Goal: Information Seeking & Learning: Learn about a topic

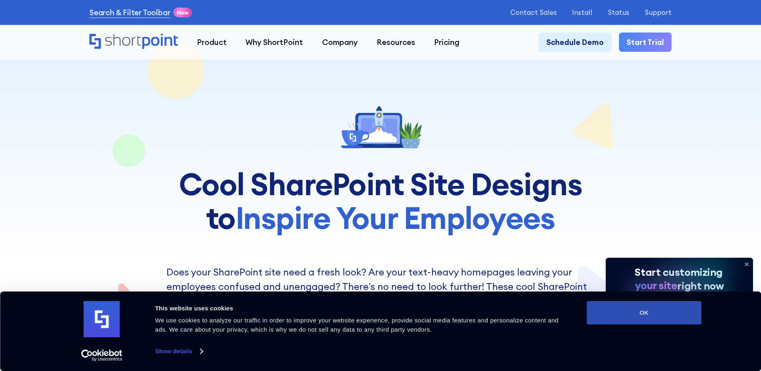
click at [642, 316] on button "OK" at bounding box center [644, 312] width 115 height 23
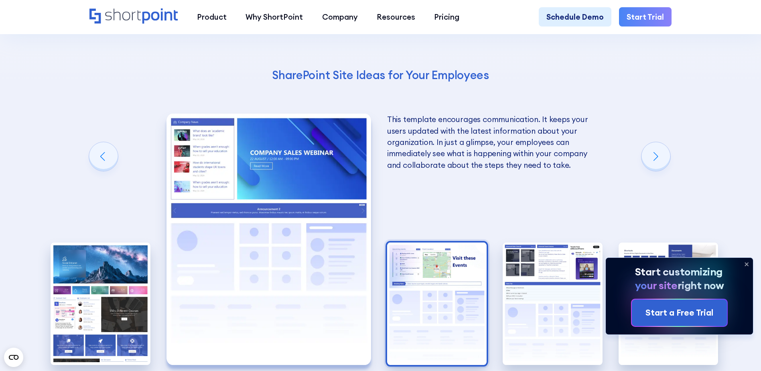
scroll to position [1564, 0]
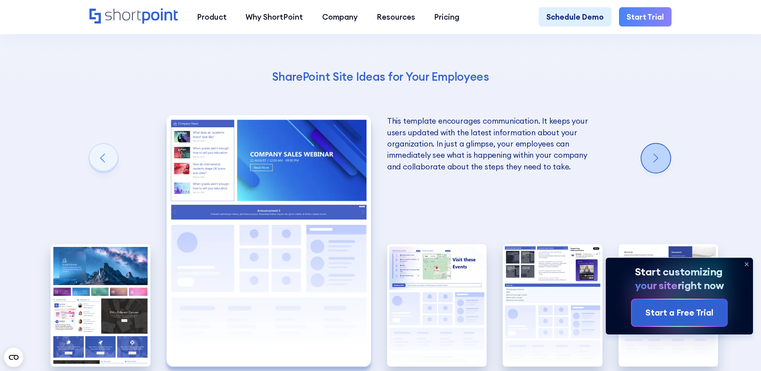
click at [661, 172] on div "Next slide" at bounding box center [655, 158] width 29 height 29
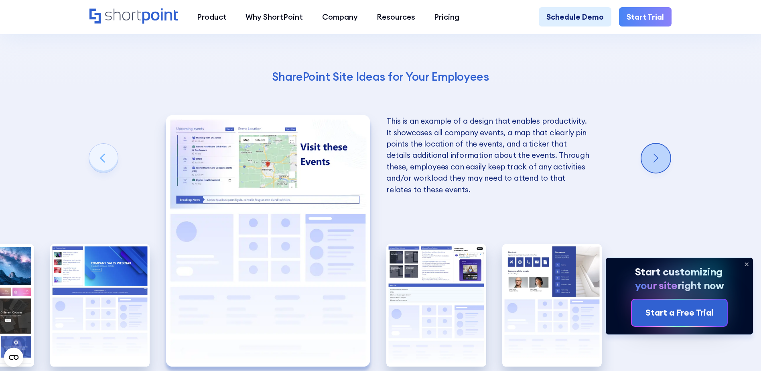
click at [661, 172] on div "Next slide" at bounding box center [655, 158] width 29 height 29
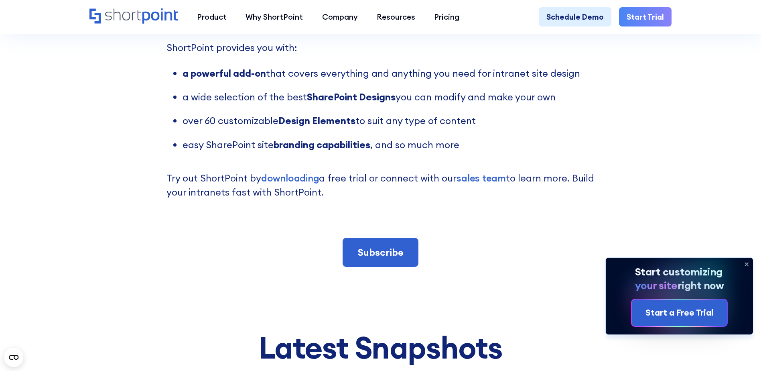
scroll to position [2125, 0]
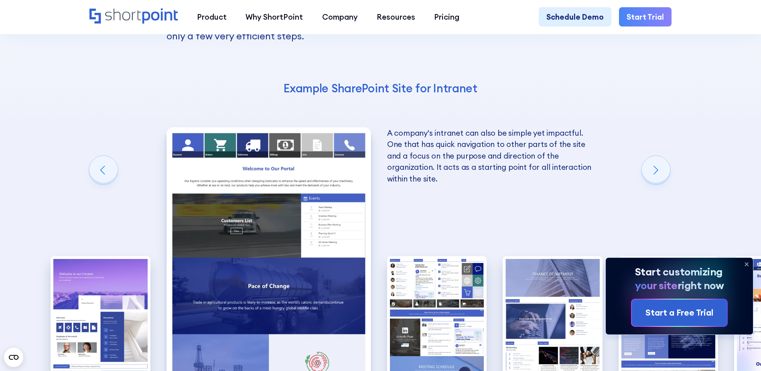
scroll to position [1323, 0]
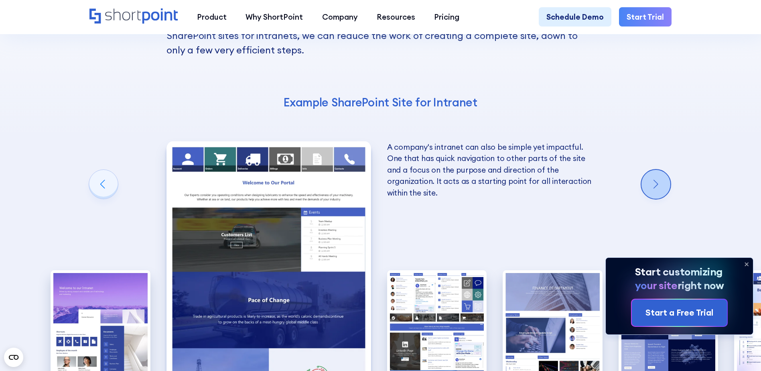
click at [657, 170] on div "Next slide" at bounding box center [655, 184] width 29 height 29
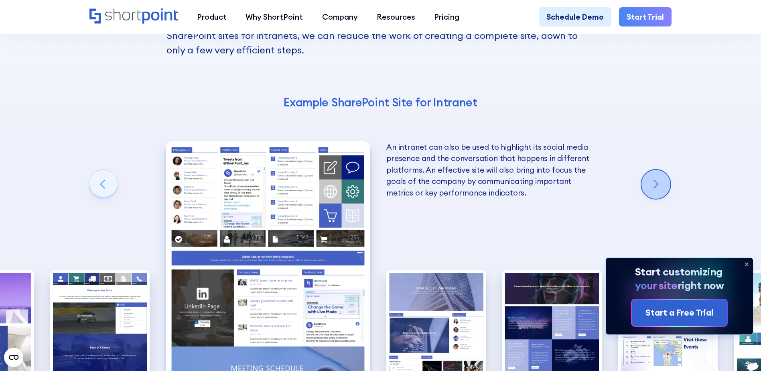
click at [657, 170] on div "Next slide" at bounding box center [655, 184] width 29 height 29
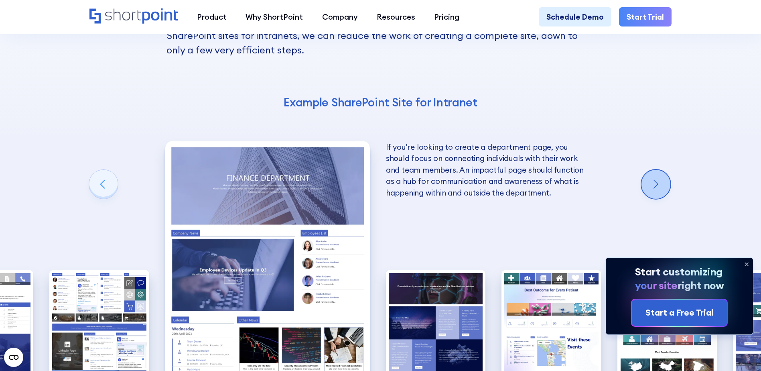
click at [656, 170] on div "Next slide" at bounding box center [655, 184] width 29 height 29
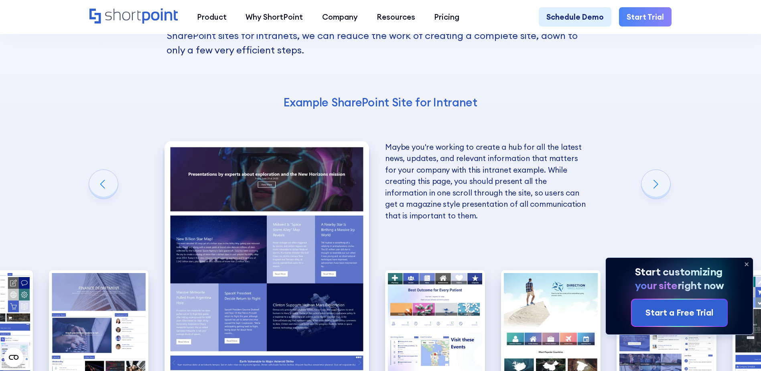
click at [309, 191] on img "5 / 10" at bounding box center [266, 266] width 205 height 251
click at [659, 170] on div "Next slide" at bounding box center [655, 184] width 29 height 29
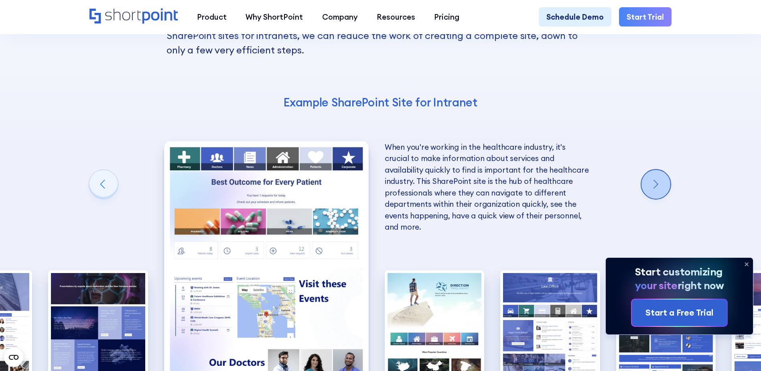
click at [659, 170] on div "Next slide" at bounding box center [655, 184] width 29 height 29
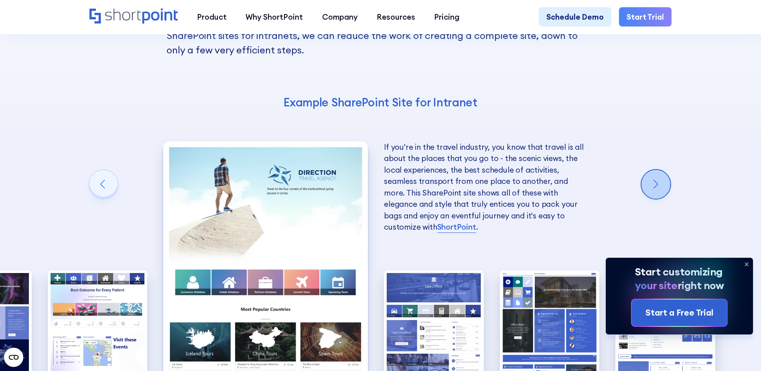
click at [659, 170] on div "Next slide" at bounding box center [655, 184] width 29 height 29
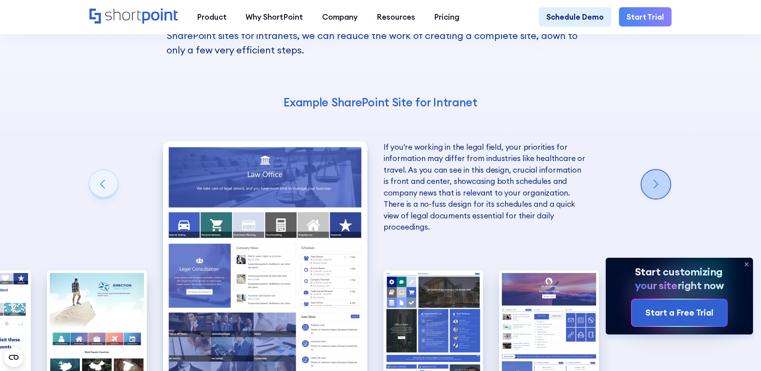
click at [659, 170] on div "Next slide" at bounding box center [655, 184] width 29 height 29
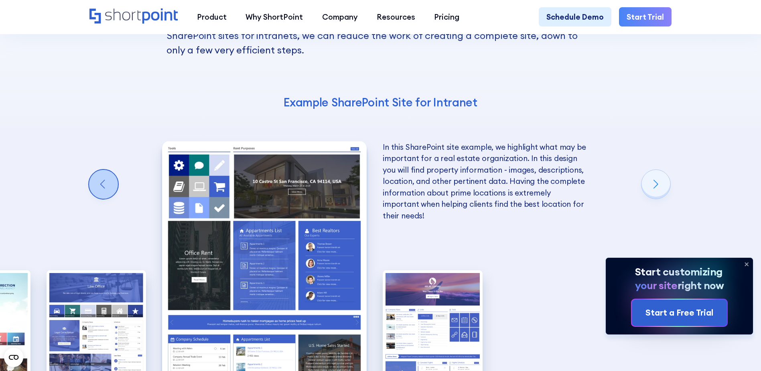
click at [93, 170] on div "Previous slide" at bounding box center [103, 184] width 29 height 29
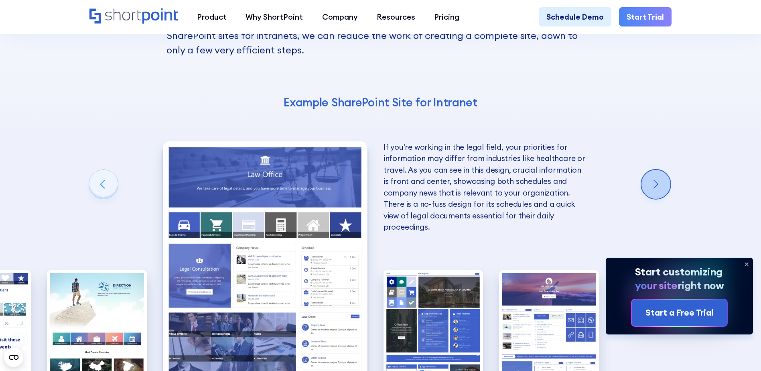
click at [660, 170] on div "Next slide" at bounding box center [655, 184] width 29 height 29
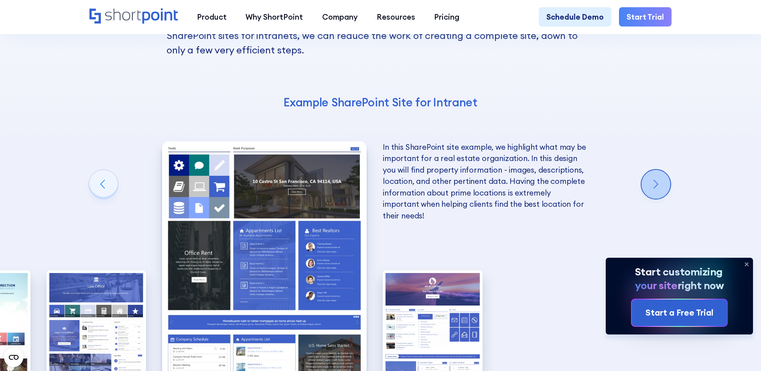
click at [660, 170] on div "Next slide" at bounding box center [655, 184] width 29 height 29
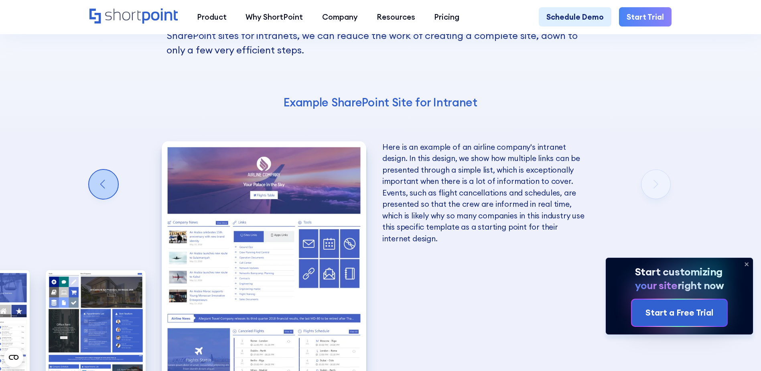
click at [94, 170] on div "Previous slide" at bounding box center [103, 184] width 29 height 29
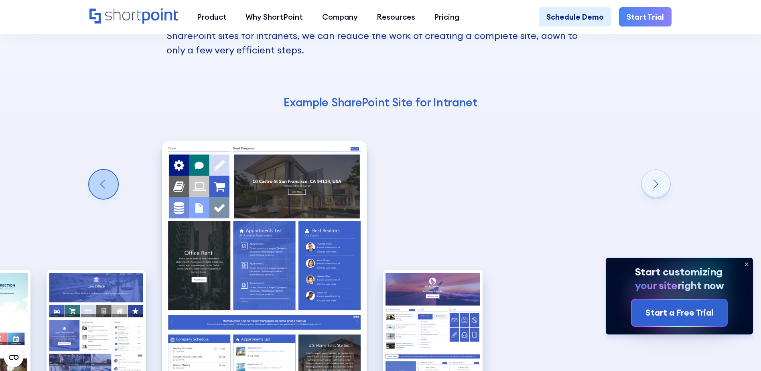
click at [94, 170] on div "Previous slide" at bounding box center [103, 184] width 29 height 29
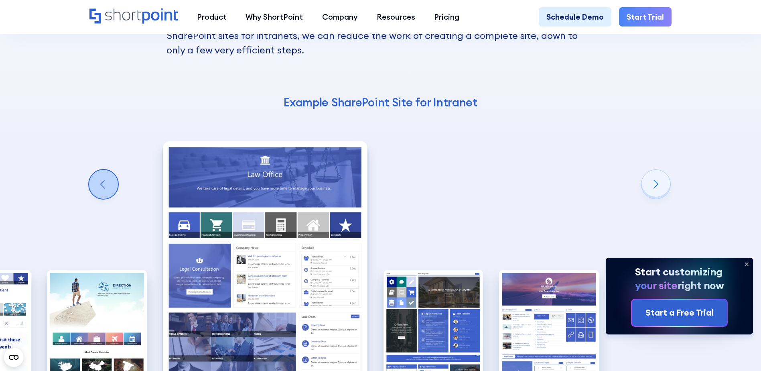
click at [94, 170] on div "Previous slide" at bounding box center [103, 184] width 29 height 29
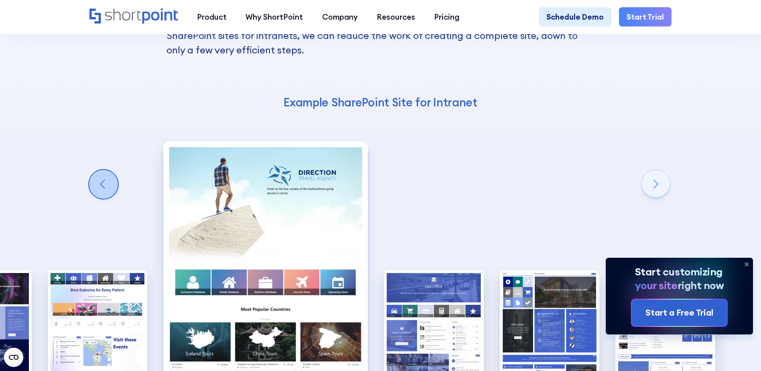
click at [94, 170] on div "Previous slide" at bounding box center [103, 184] width 29 height 29
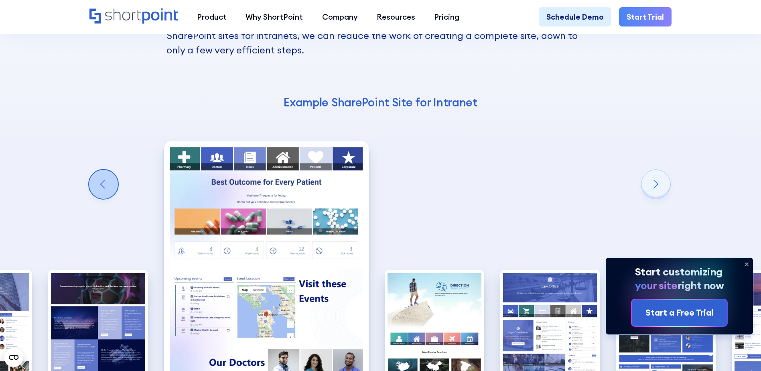
click at [94, 170] on div "Previous slide" at bounding box center [103, 184] width 29 height 29
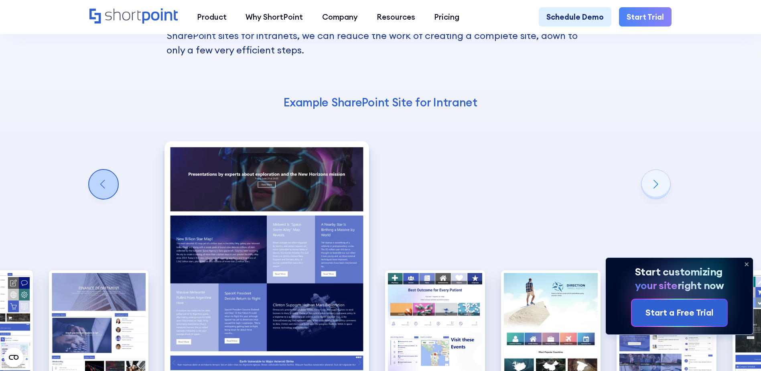
click at [94, 170] on div "Previous slide" at bounding box center [103, 184] width 29 height 29
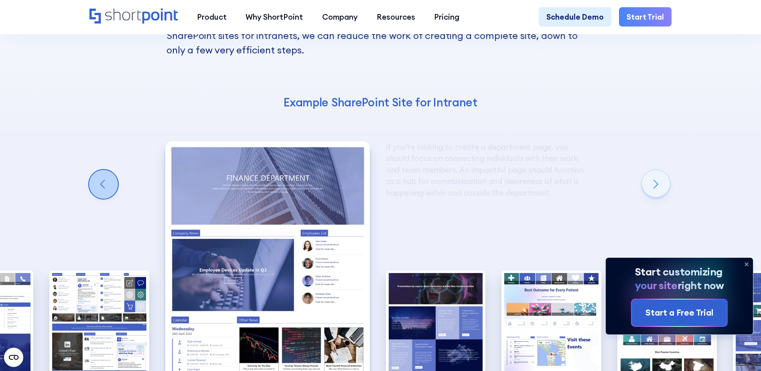
click at [94, 170] on div "Previous slide" at bounding box center [103, 184] width 29 height 29
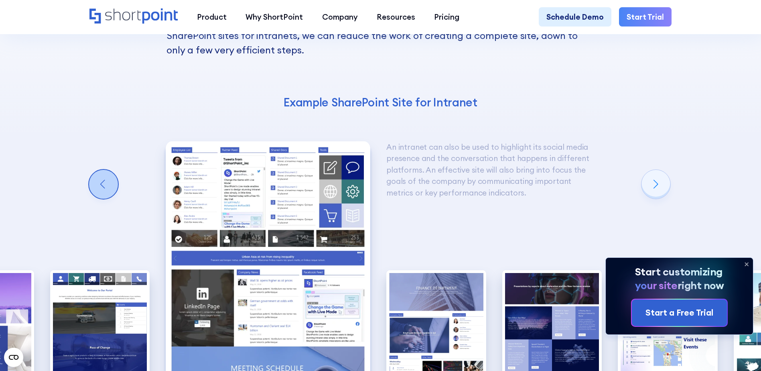
click at [94, 170] on div "Previous slide" at bounding box center [103, 184] width 29 height 29
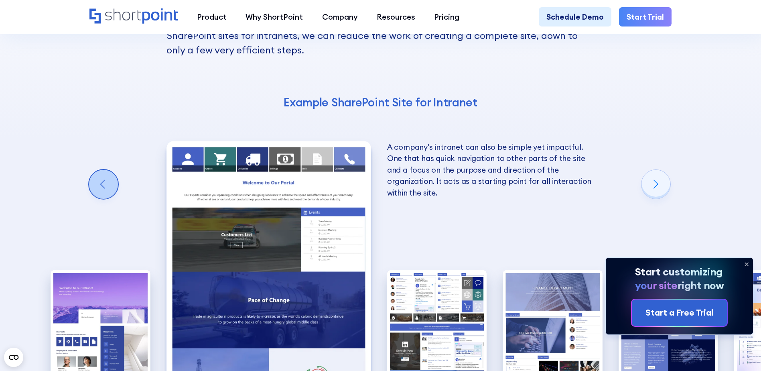
click at [94, 170] on div "Previous slide" at bounding box center [103, 184] width 29 height 29
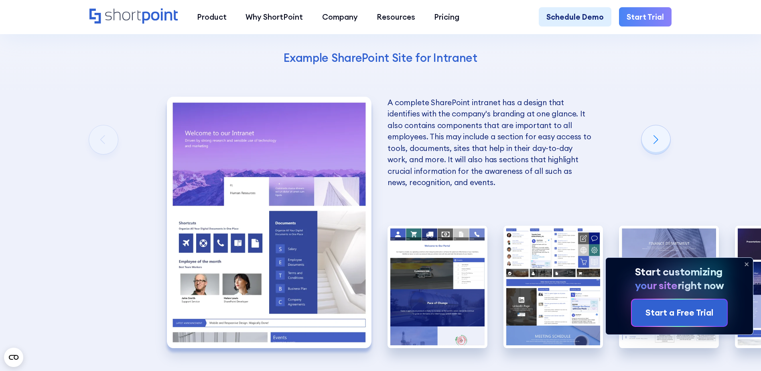
scroll to position [1364, 0]
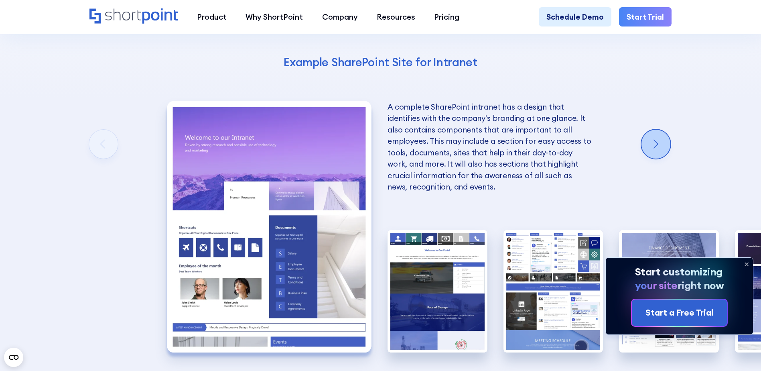
click at [663, 130] on div "Next slide" at bounding box center [655, 144] width 29 height 29
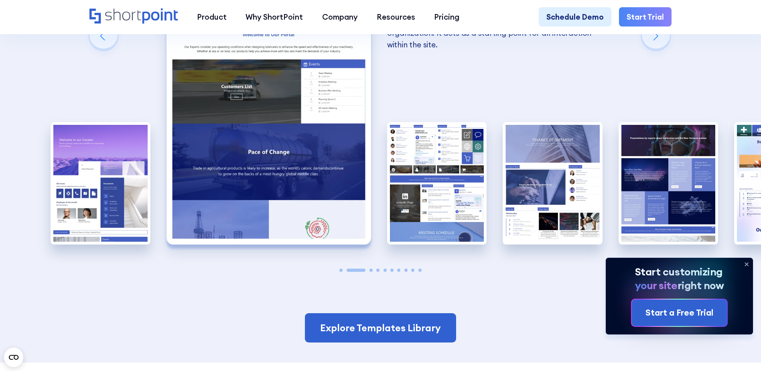
scroll to position [1484, 0]
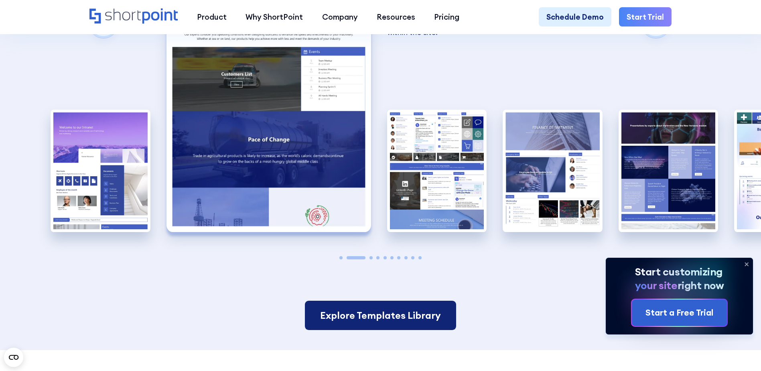
click at [382, 300] on link "Explore Templates Library" at bounding box center [380, 315] width 151 height 30
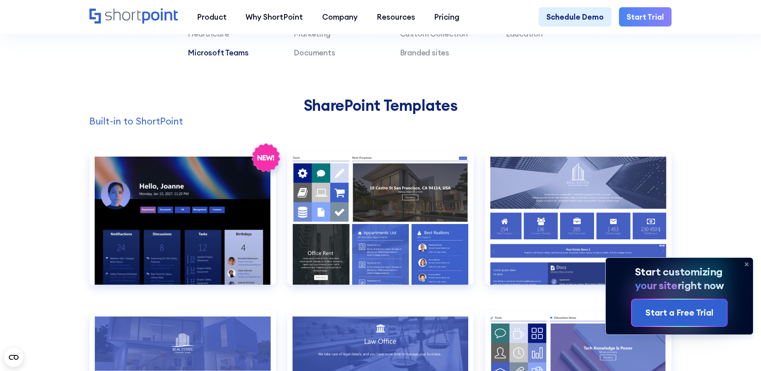
scroll to position [762, 0]
click at [745, 263] on icon at bounding box center [746, 263] width 13 height 13
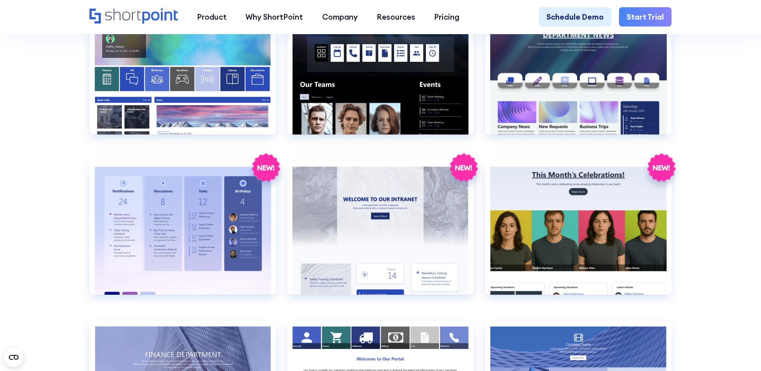
scroll to position [1564, 0]
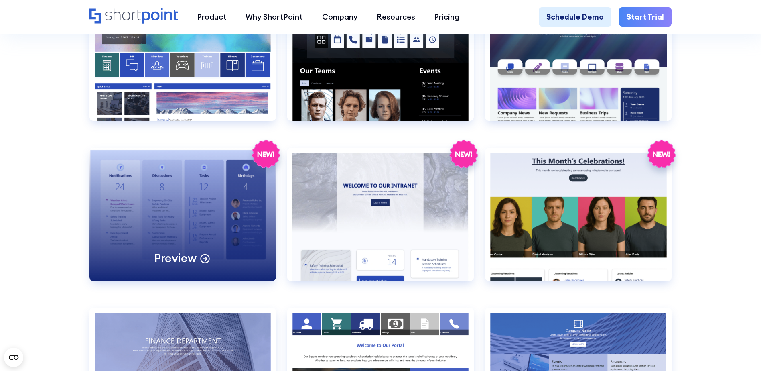
click at [184, 265] on p "Preview" at bounding box center [175, 258] width 42 height 15
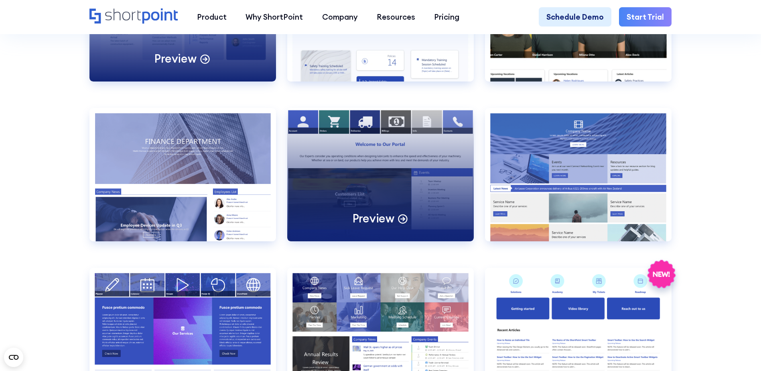
scroll to position [1845, 0]
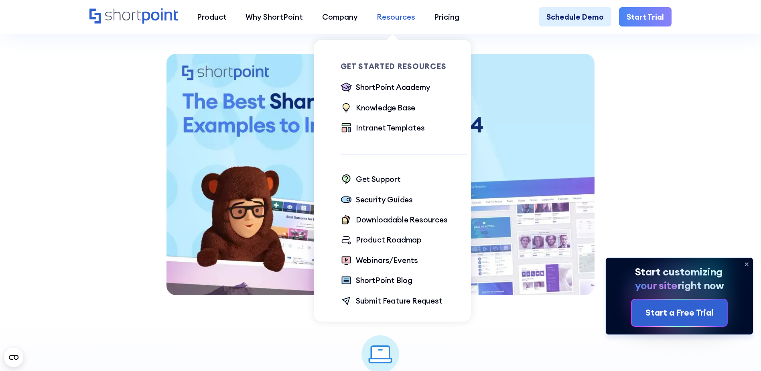
scroll to position [882, 0]
